Goal: Task Accomplishment & Management: Manage account settings

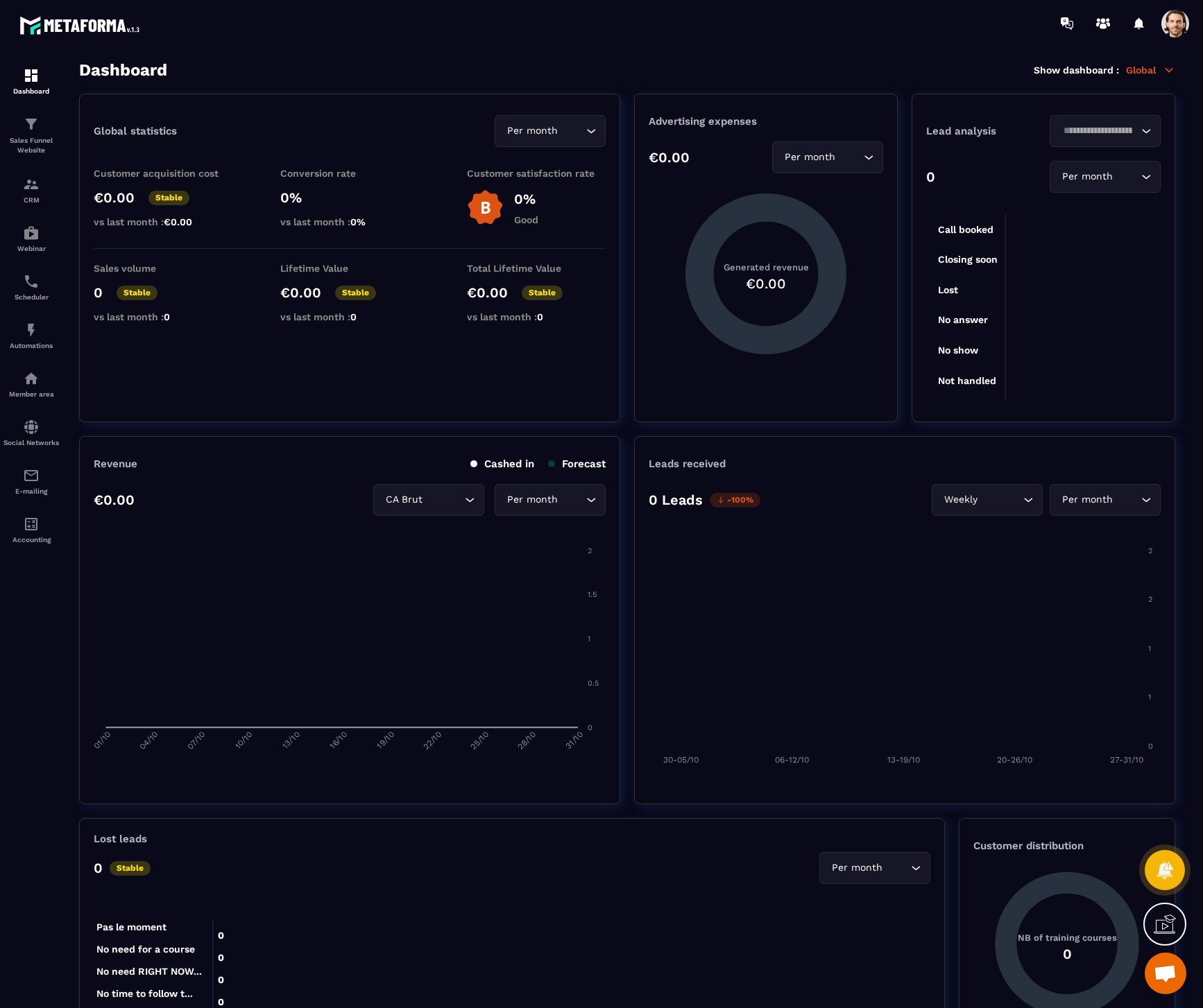
click at [1179, 23] on span at bounding box center [1175, 23] width 28 height 28
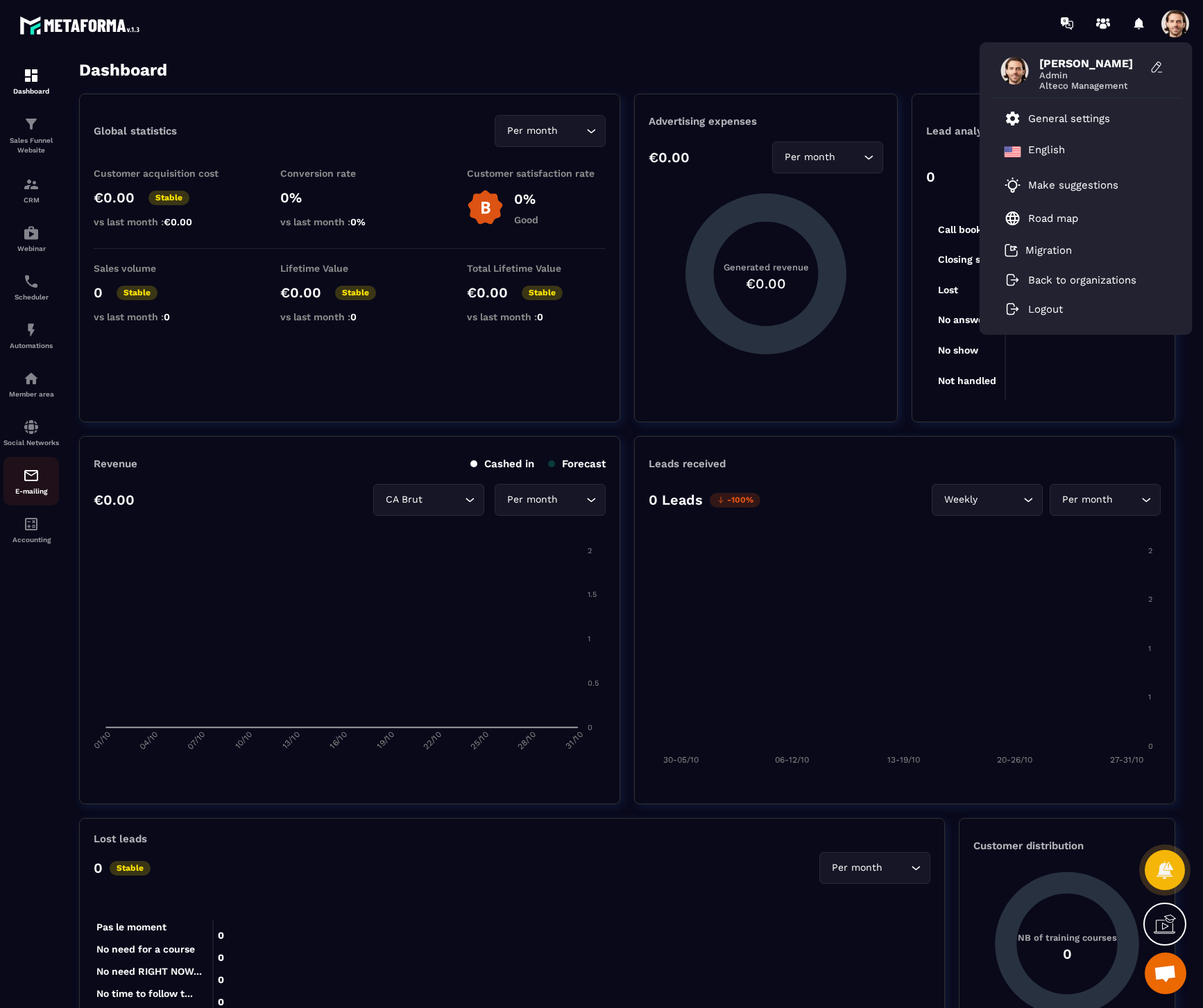
click at [30, 476] on img at bounding box center [31, 476] width 16 height 16
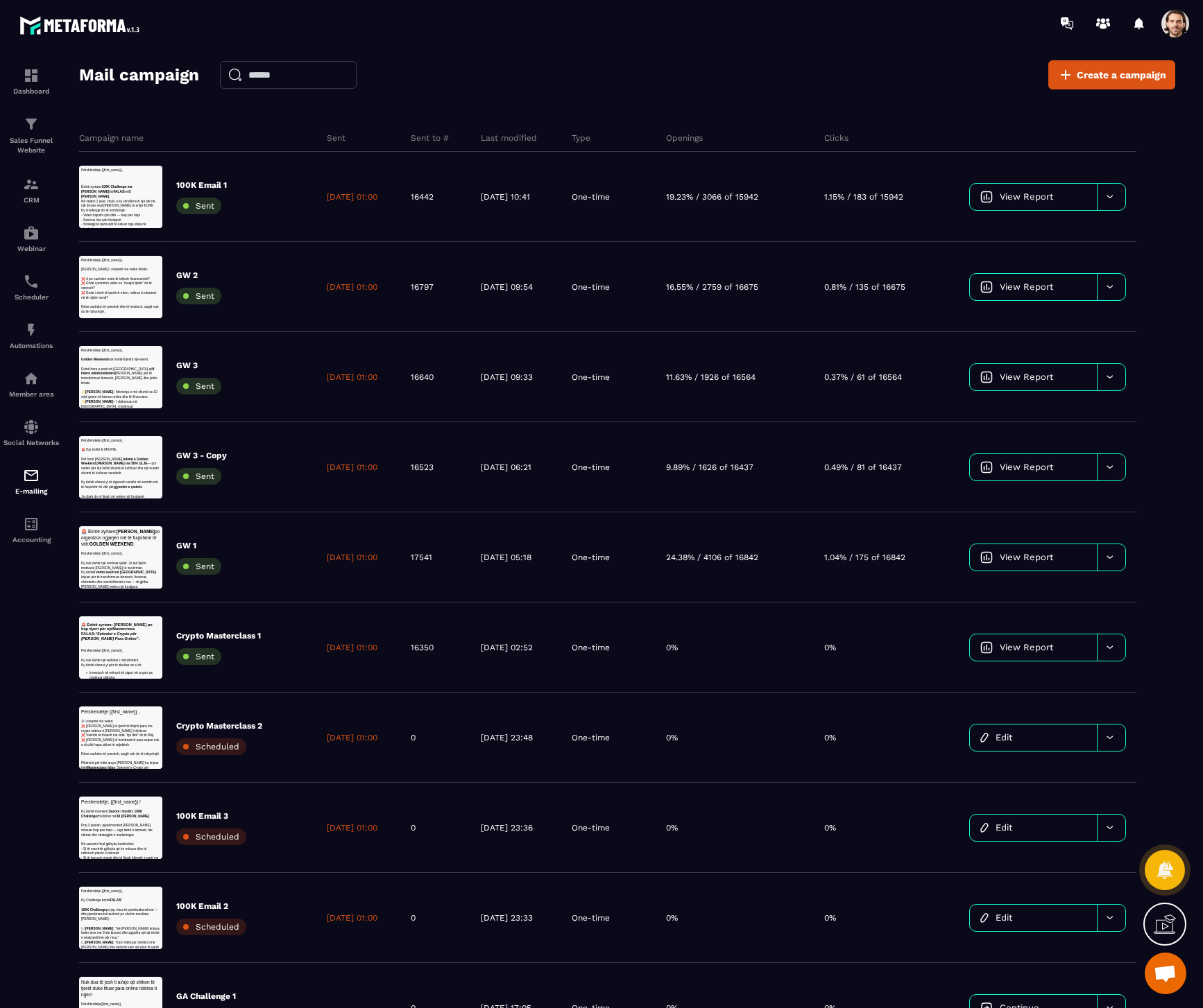
click at [1182, 30] on span at bounding box center [1175, 23] width 28 height 28
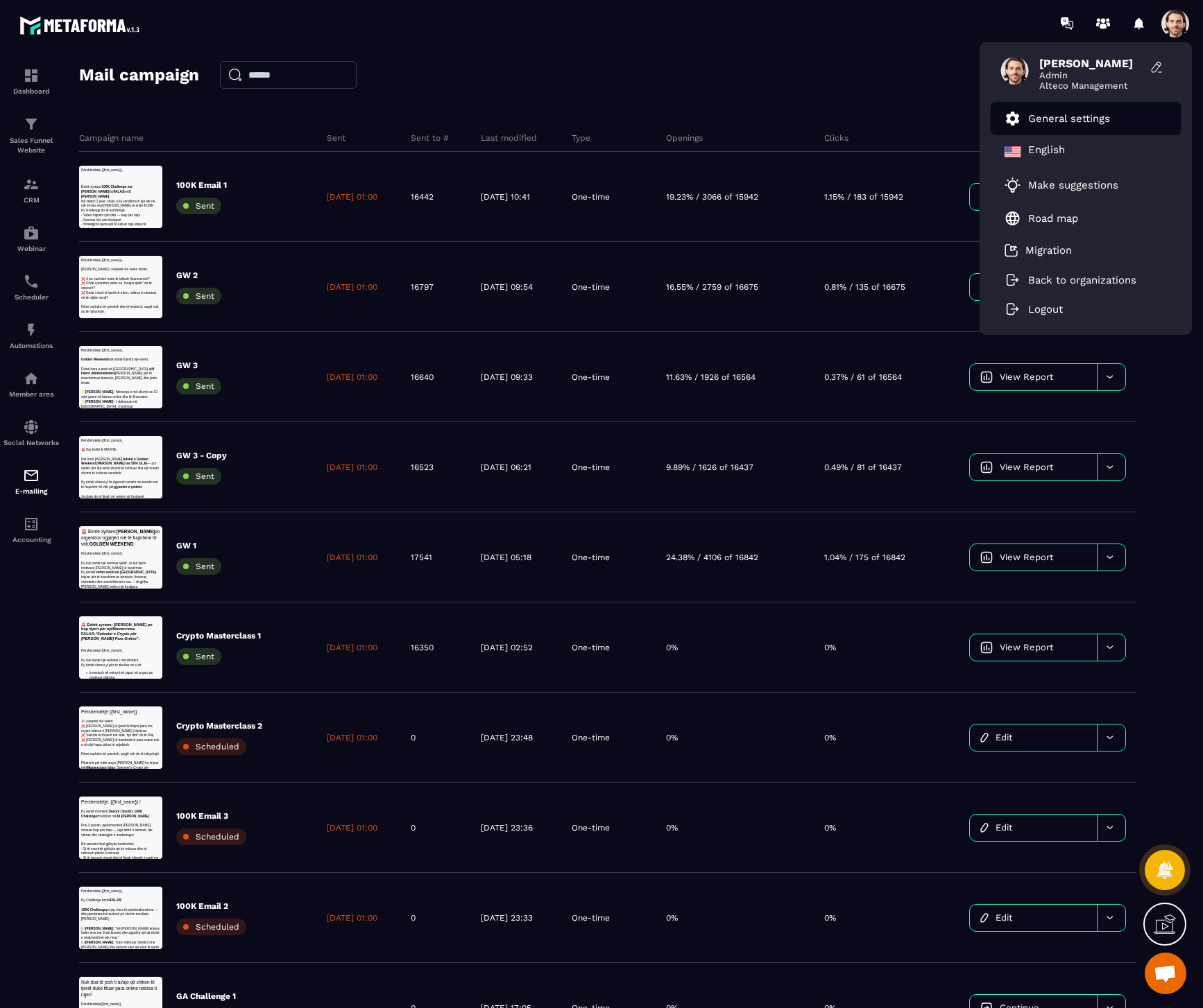
click at [1116, 114] on li "General settings" at bounding box center [1085, 118] width 190 height 34
click at [1051, 122] on p "General settings" at bounding box center [1069, 118] width 82 height 12
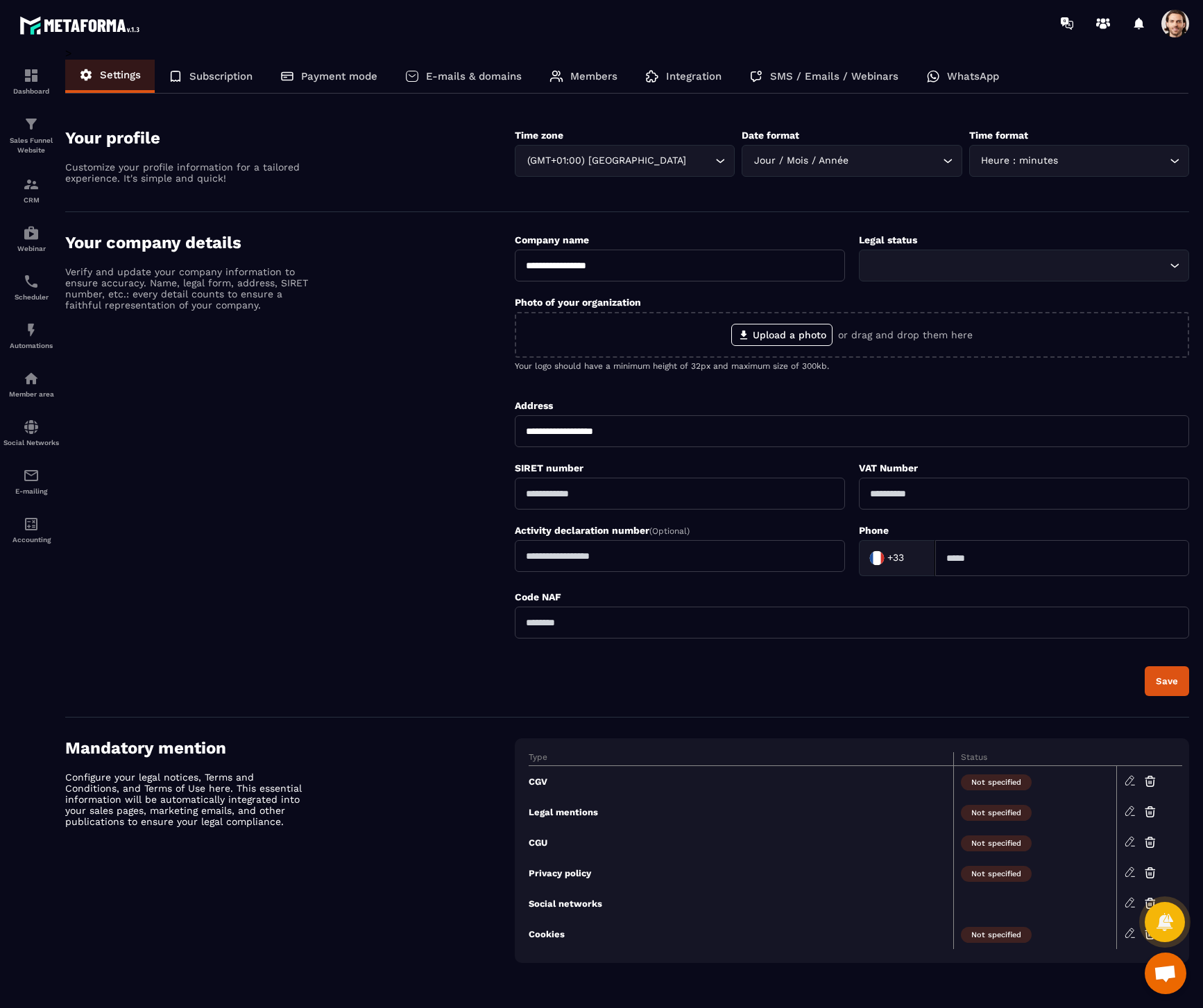
click at [771, 77] on p "SMS / Emails / Webinars" at bounding box center [833, 76] width 128 height 12
